Goal: Transaction & Acquisition: Purchase product/service

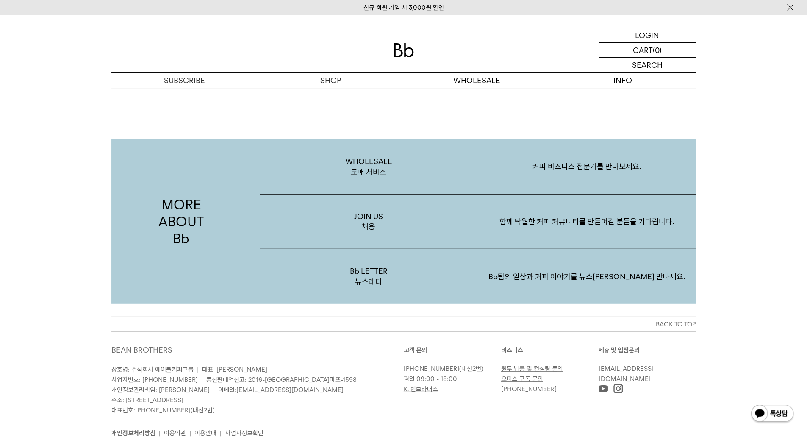
scroll to position [1639, 0]
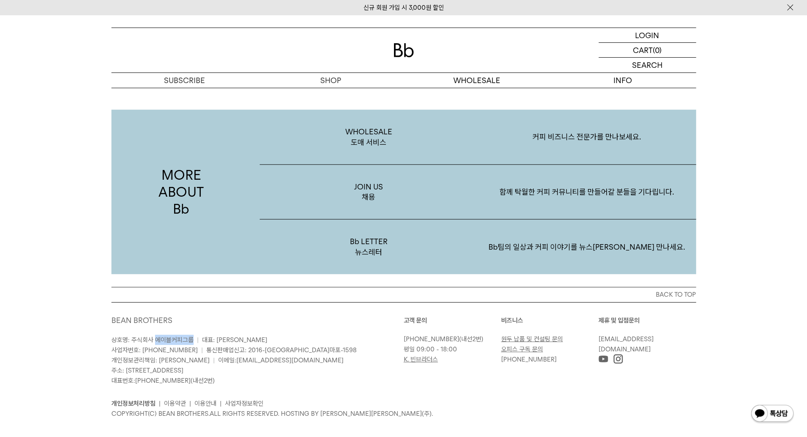
drag, startPoint x: 193, startPoint y: 327, endPoint x: 157, endPoint y: 328, distance: 36.4
click at [157, 334] on p "상호명: 주식회사 에이블커피그룹 | 대표: 박성호 사업자번호: 220-87-84283 | 통신판매업신고: 2016-서울마포-1598 개인정보관…" at bounding box center [257, 359] width 292 height 51
copy span "에이블커피그룹"
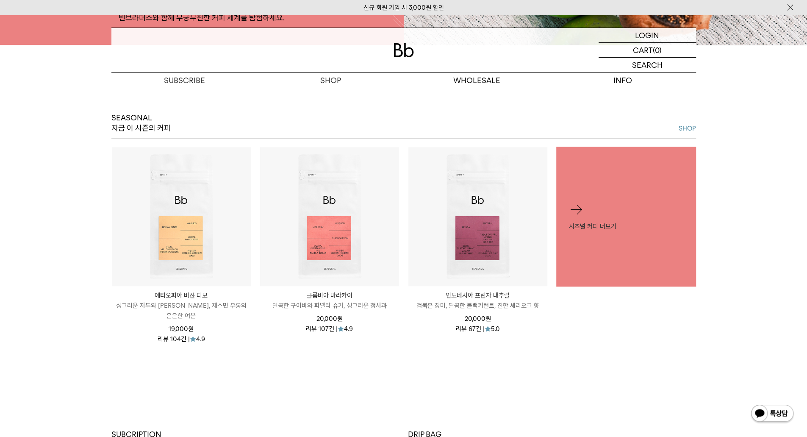
scroll to position [369, 0]
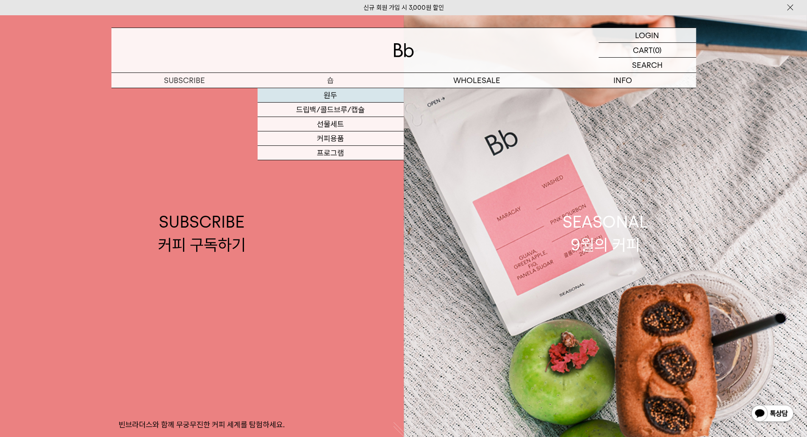
click at [325, 98] on link "원두" at bounding box center [330, 95] width 146 height 14
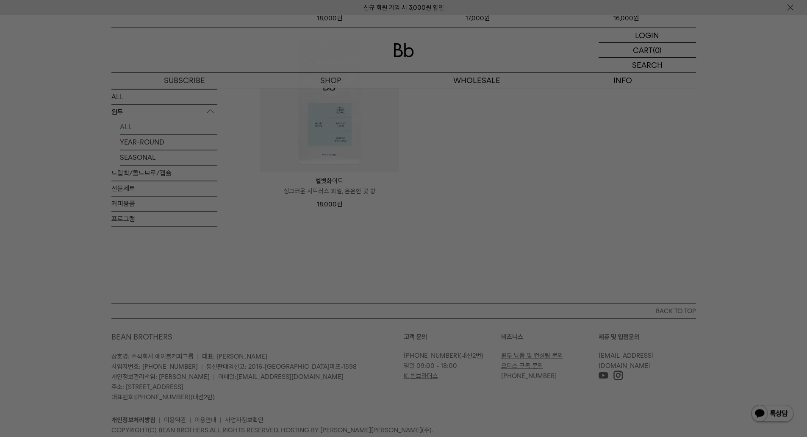
scroll to position [918, 0]
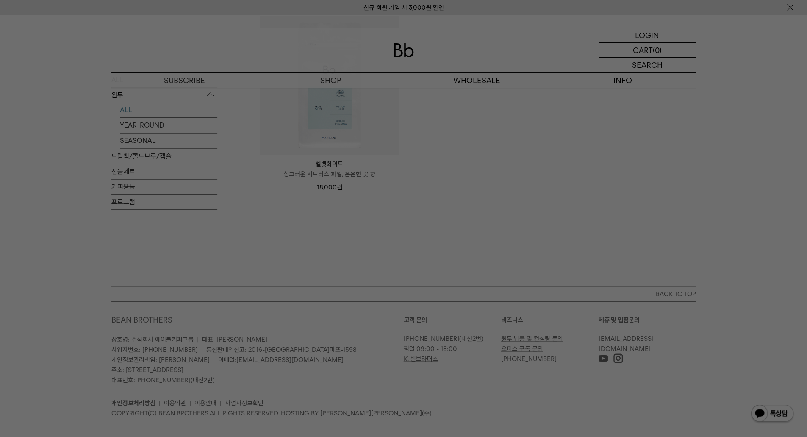
click at [726, 121] on div at bounding box center [403, 218] width 807 height 437
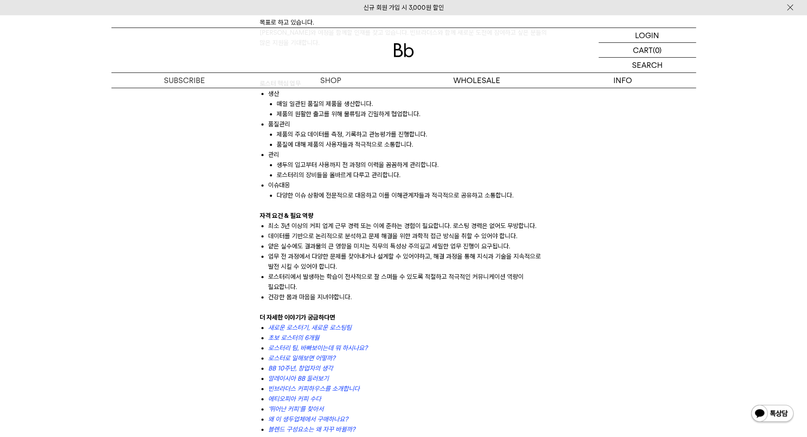
scroll to position [677, 0]
